Goal: Task Accomplishment & Management: Use online tool/utility

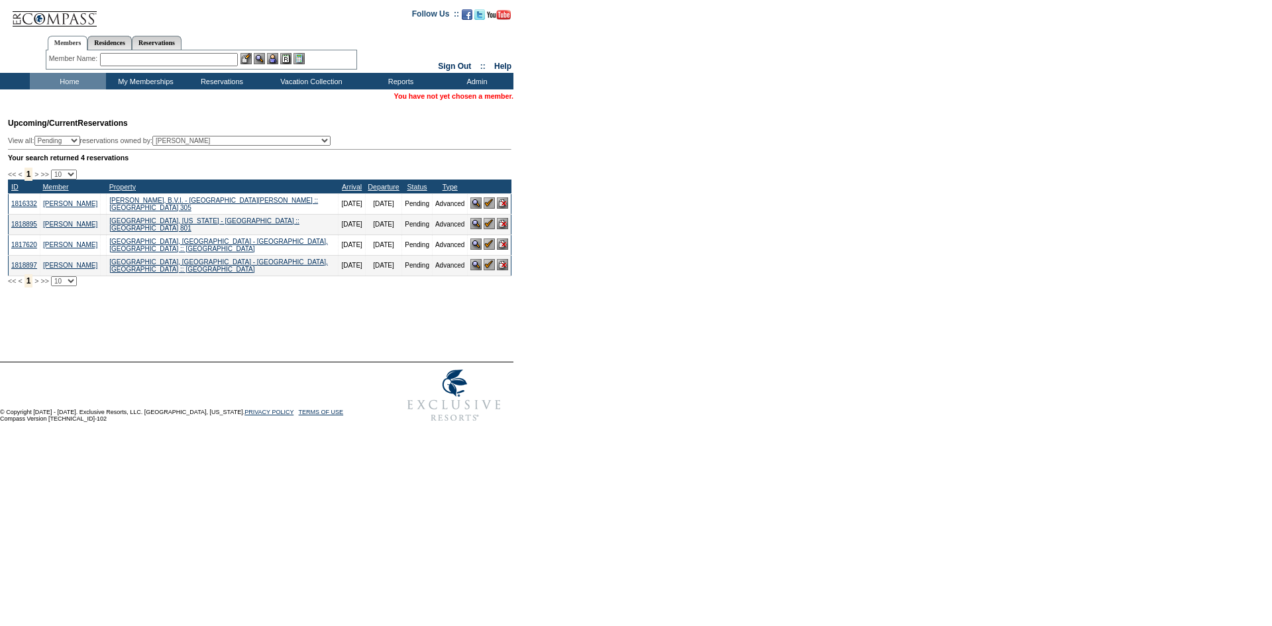
click at [220, 56] on input "text" at bounding box center [169, 59] width 138 height 13
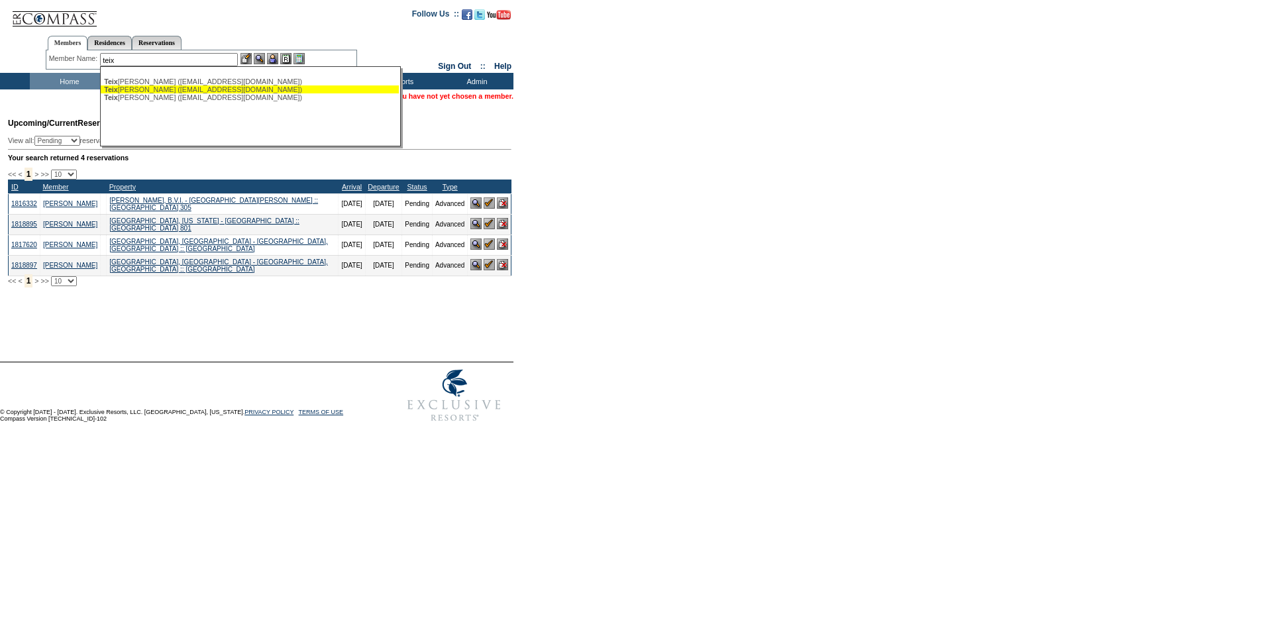
click at [221, 89] on div "Teix eira, Frank (flteixeira13@gmail.com)" at bounding box center [249, 89] width 291 height 8
type input "Teixeira, Frank (flteixeira13@gmail.com)"
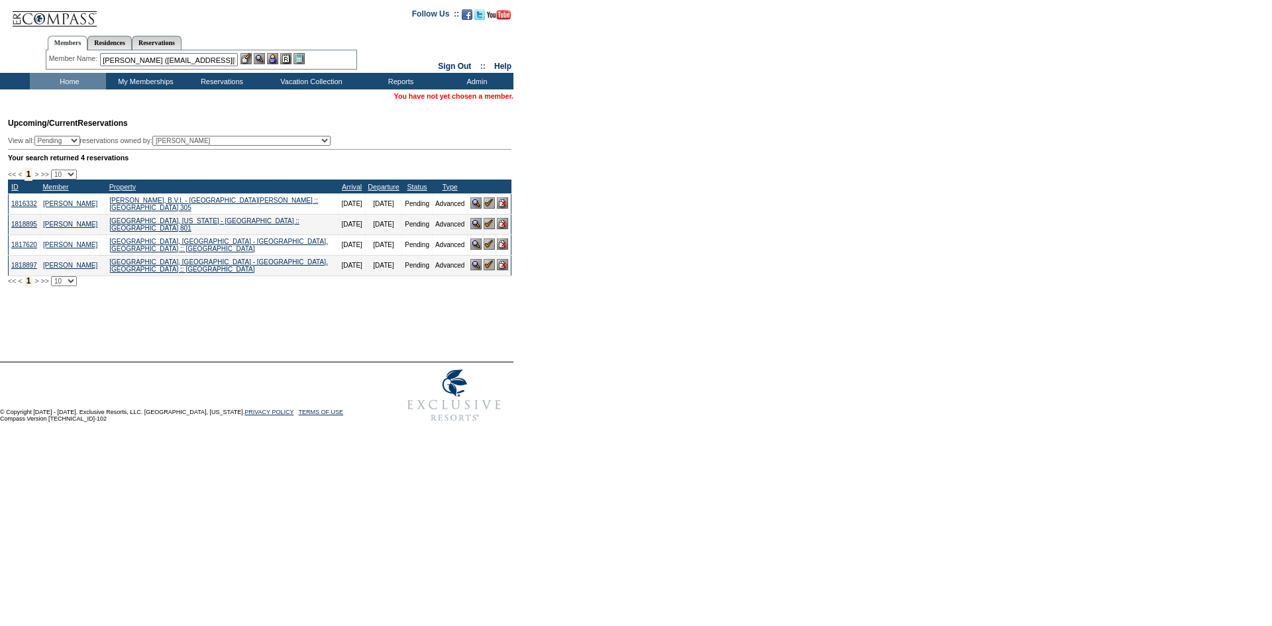
click at [273, 57] on img at bounding box center [272, 58] width 11 height 11
click at [263, 59] on img at bounding box center [259, 58] width 11 height 11
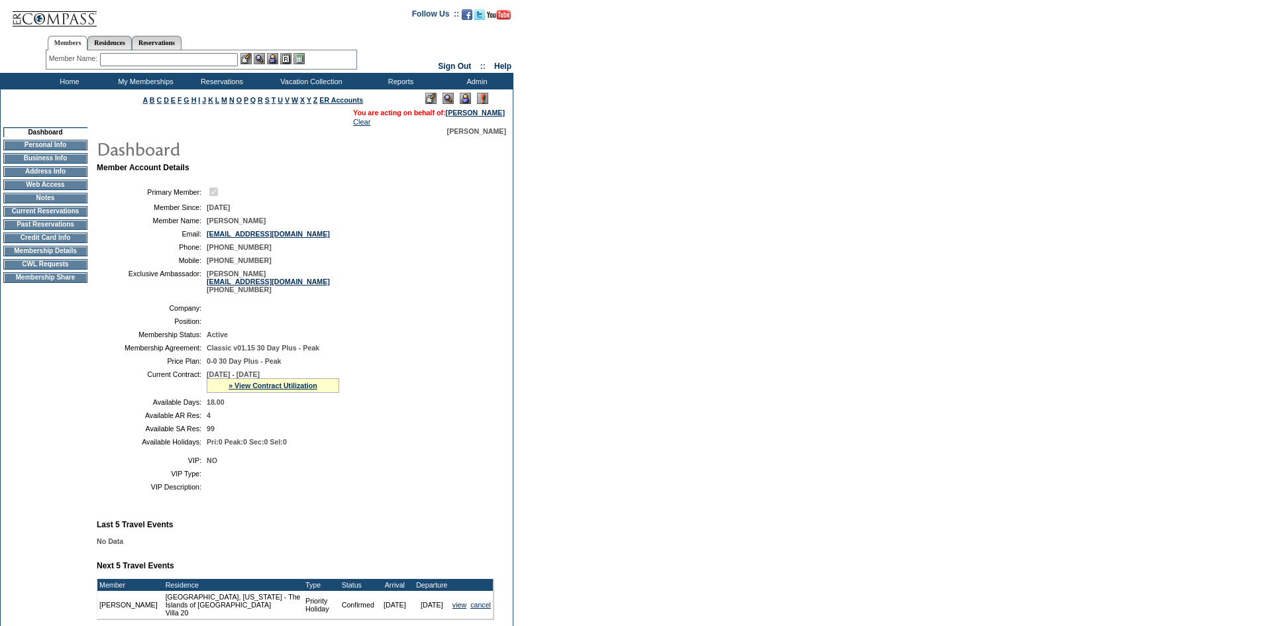
click at [74, 270] on td "CWL Requests" at bounding box center [45, 264] width 84 height 11
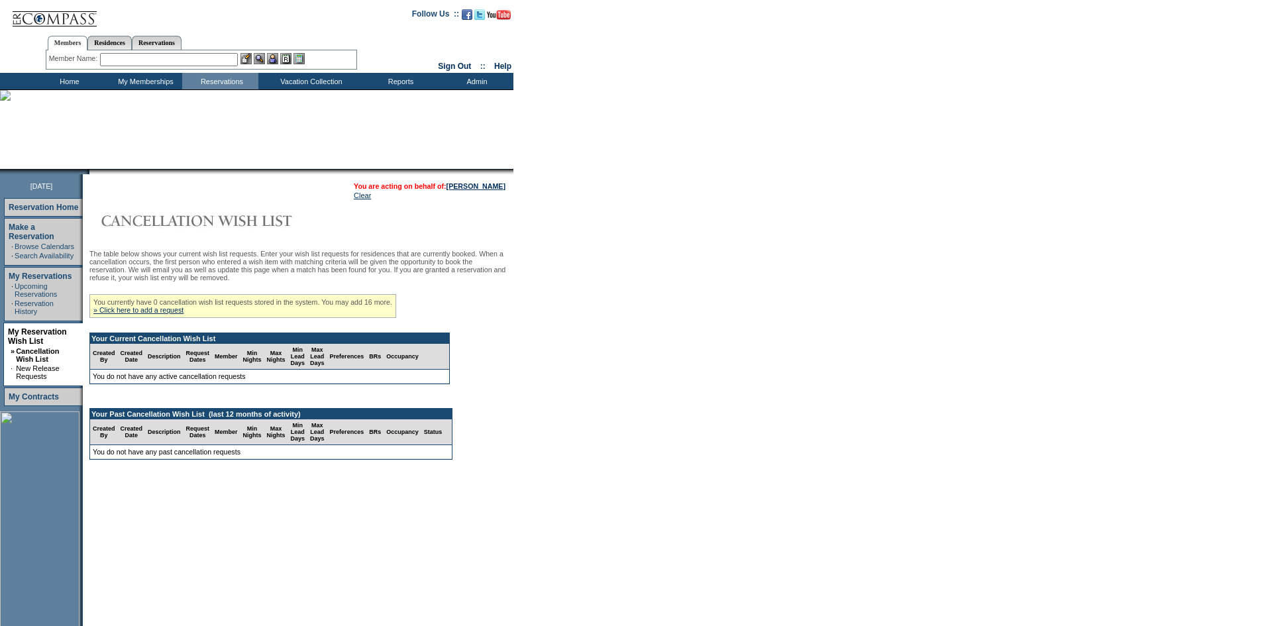
click at [48, 21] on img at bounding box center [54, 13] width 86 height 27
